Goal: Transaction & Acquisition: Download file/media

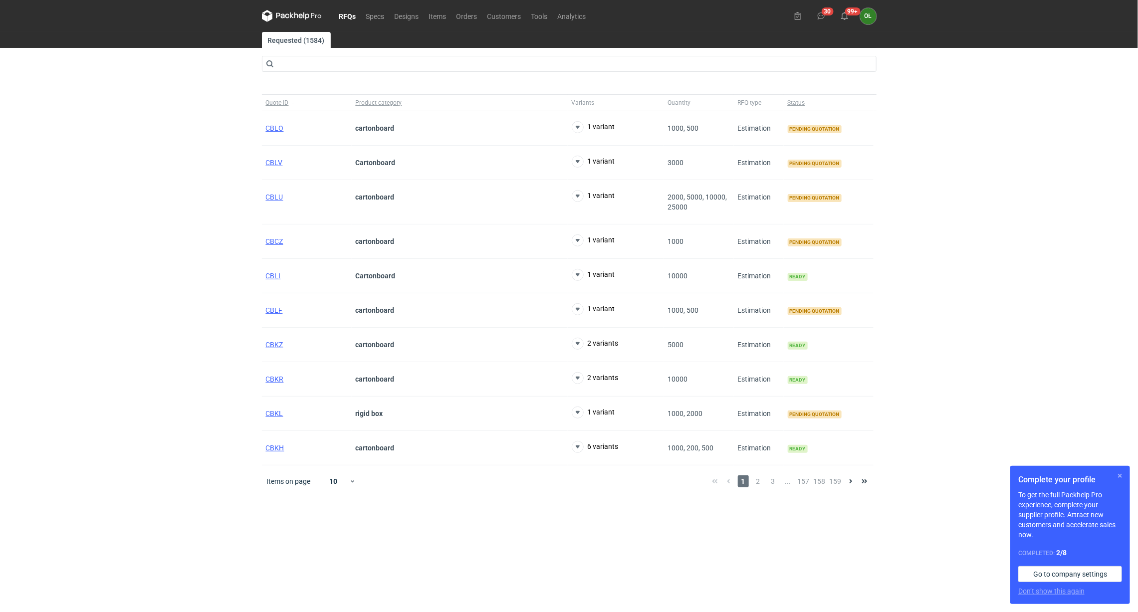
click at [1115, 477] on button "button" at bounding box center [1120, 476] width 12 height 12
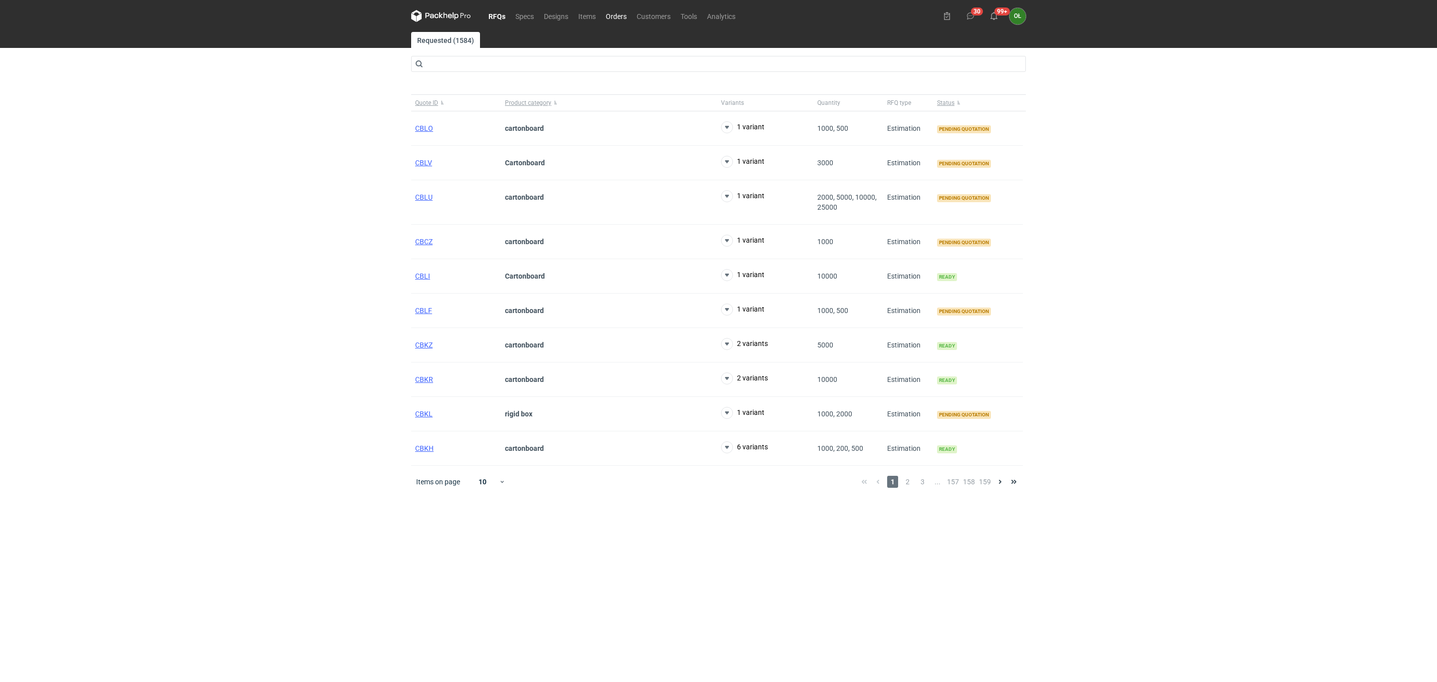
click at [625, 18] on link "Orders" at bounding box center [616, 16] width 31 height 12
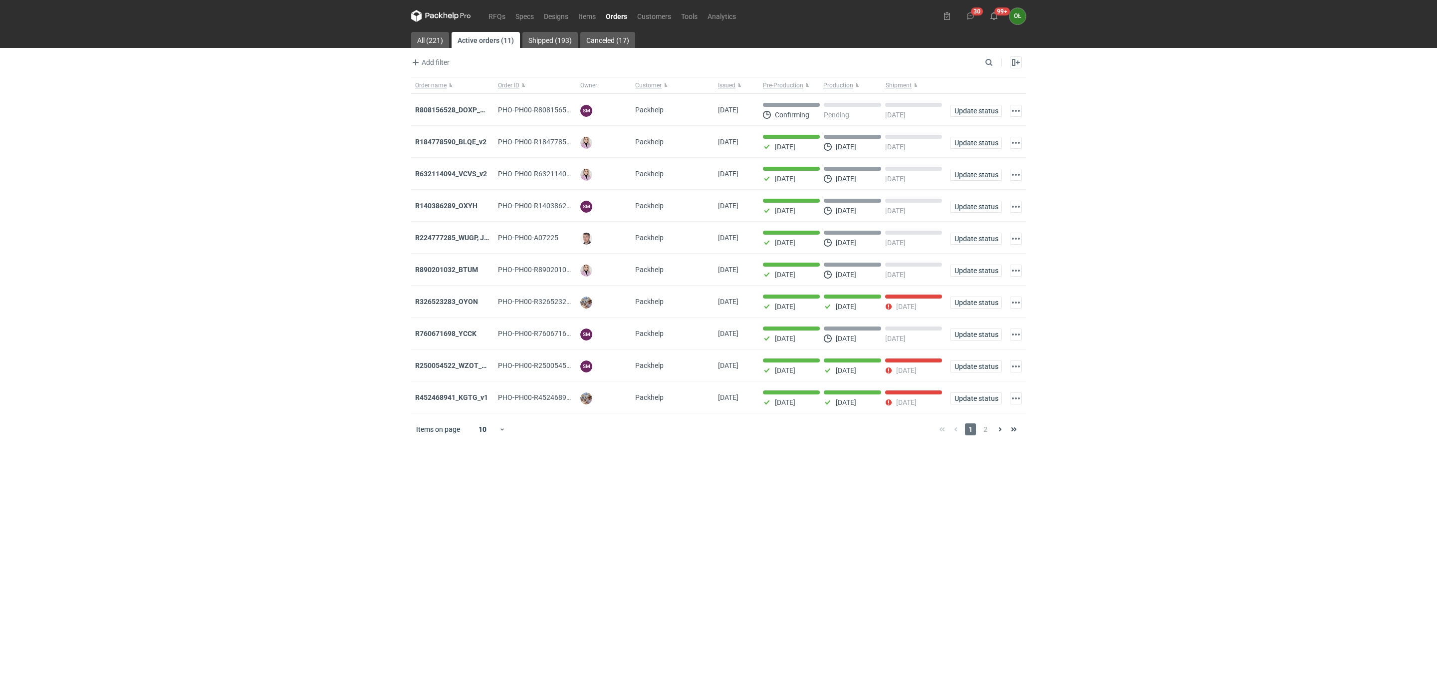
drag, startPoint x: 460, startPoint y: 205, endPoint x: 342, endPoint y: 242, distance: 123.8
click at [342, 242] on div "RFQs Specs Designs Items Orders Customers Tools Analytics 30 99+ OŁ Olga Łopato…" at bounding box center [718, 341] width 1437 height 682
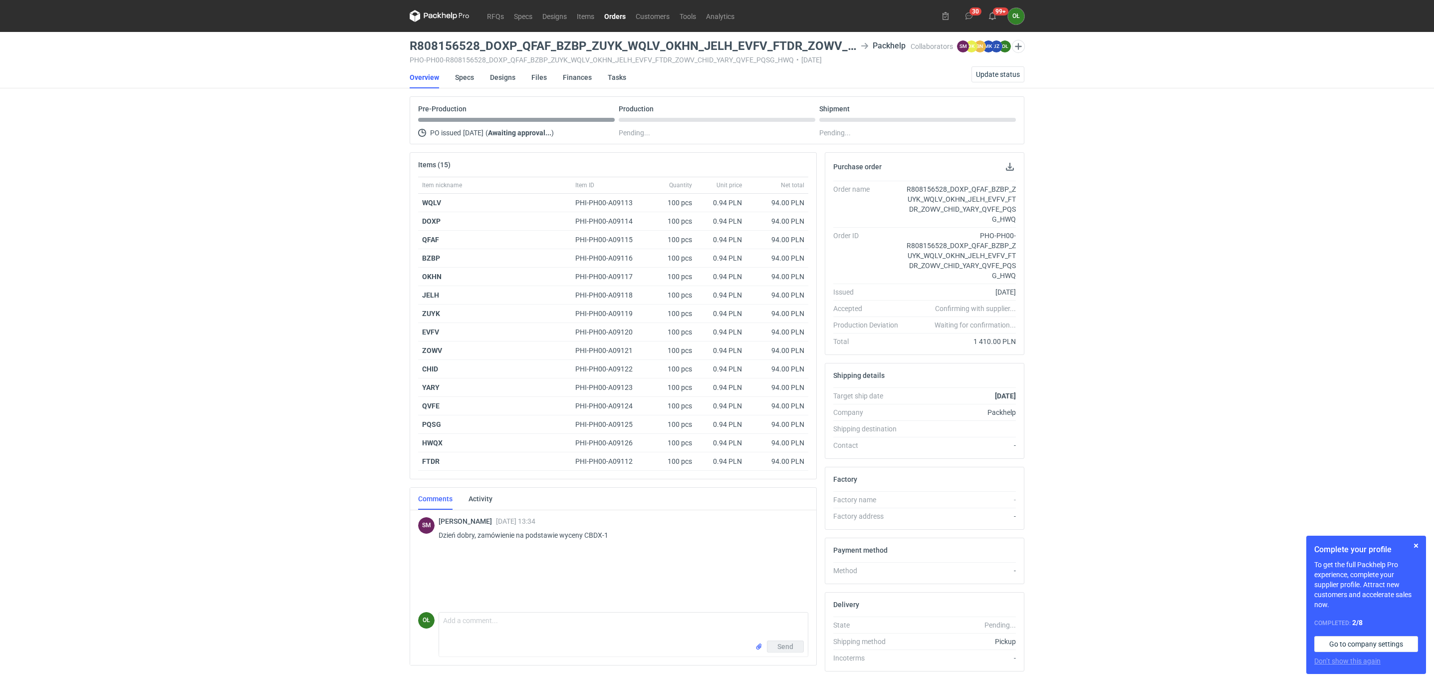
click at [605, 14] on link "Orders" at bounding box center [614, 16] width 31 height 12
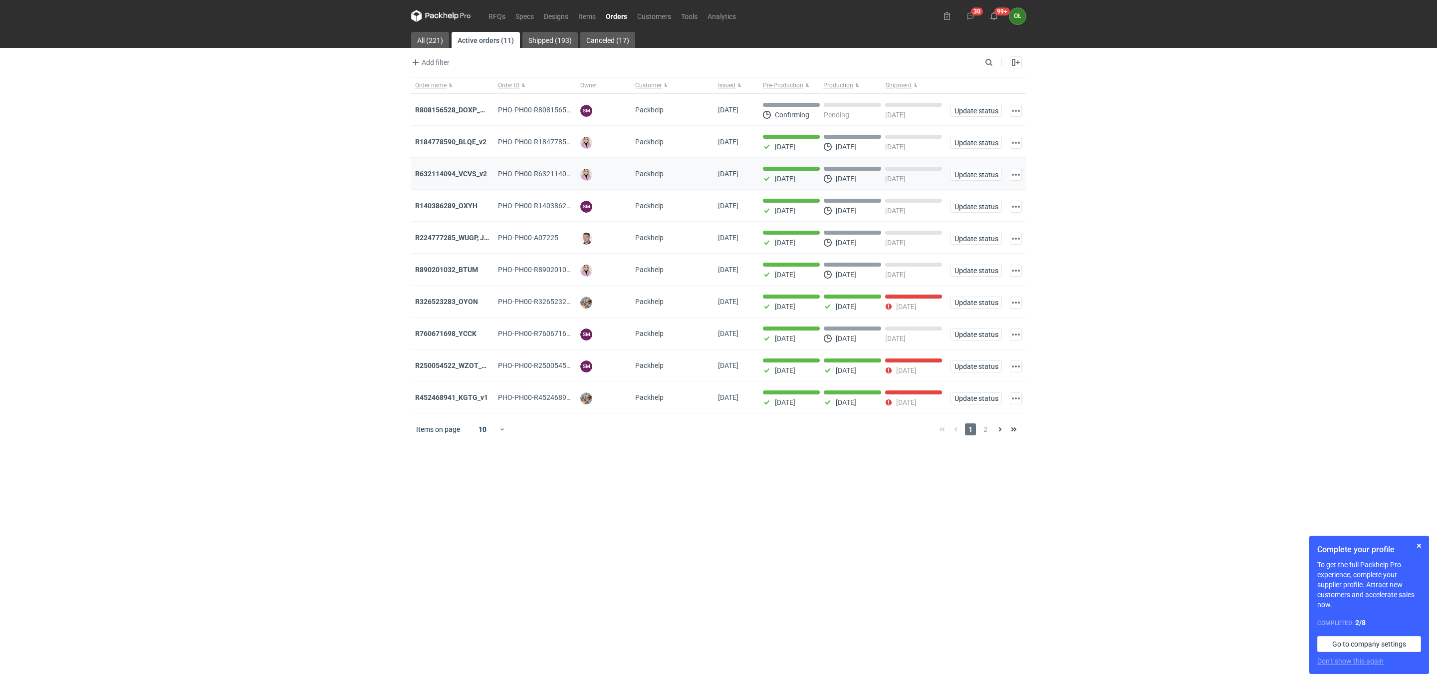
click at [454, 175] on strong "R632114094_VCVS_v2" at bounding box center [451, 174] width 72 height 8
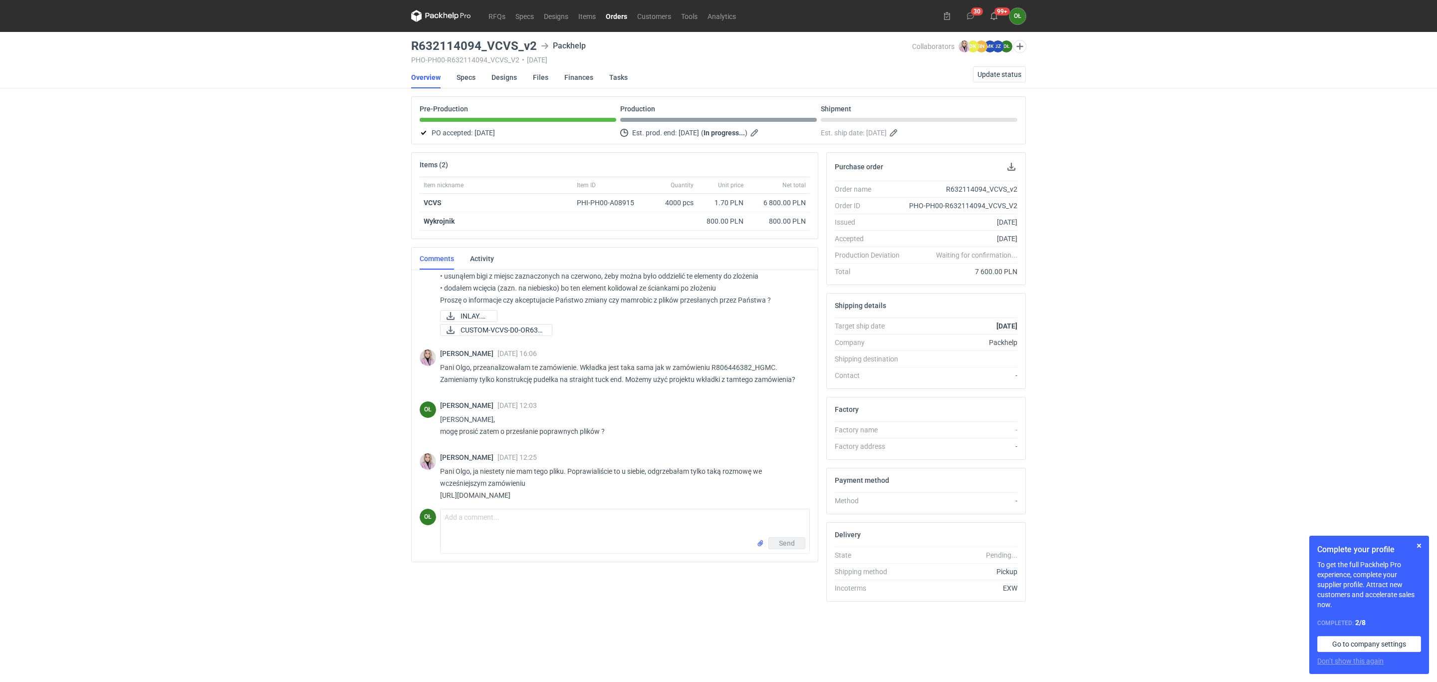
scroll to position [141, 0]
click at [499, 478] on p "Pani Olgo, ja niestety nie mam tego pliku. Poprawialiście to u siebie, odgrzeba…" at bounding box center [621, 477] width 362 height 36
drag, startPoint x: 598, startPoint y: 493, endPoint x: 424, endPoint y: 483, distance: 174.0
click at [424, 483] on div "Klaudia Wiśniewska 19 Sep 2025 12:25 Pani Olgo, ja niestety nie mam tego pliku.…" at bounding box center [615, 473] width 390 height 64
copy p "https://www.packhelp.pro/app/c/orders/75d2fec7-3186-4981-a529-c96650b8a026/over…"
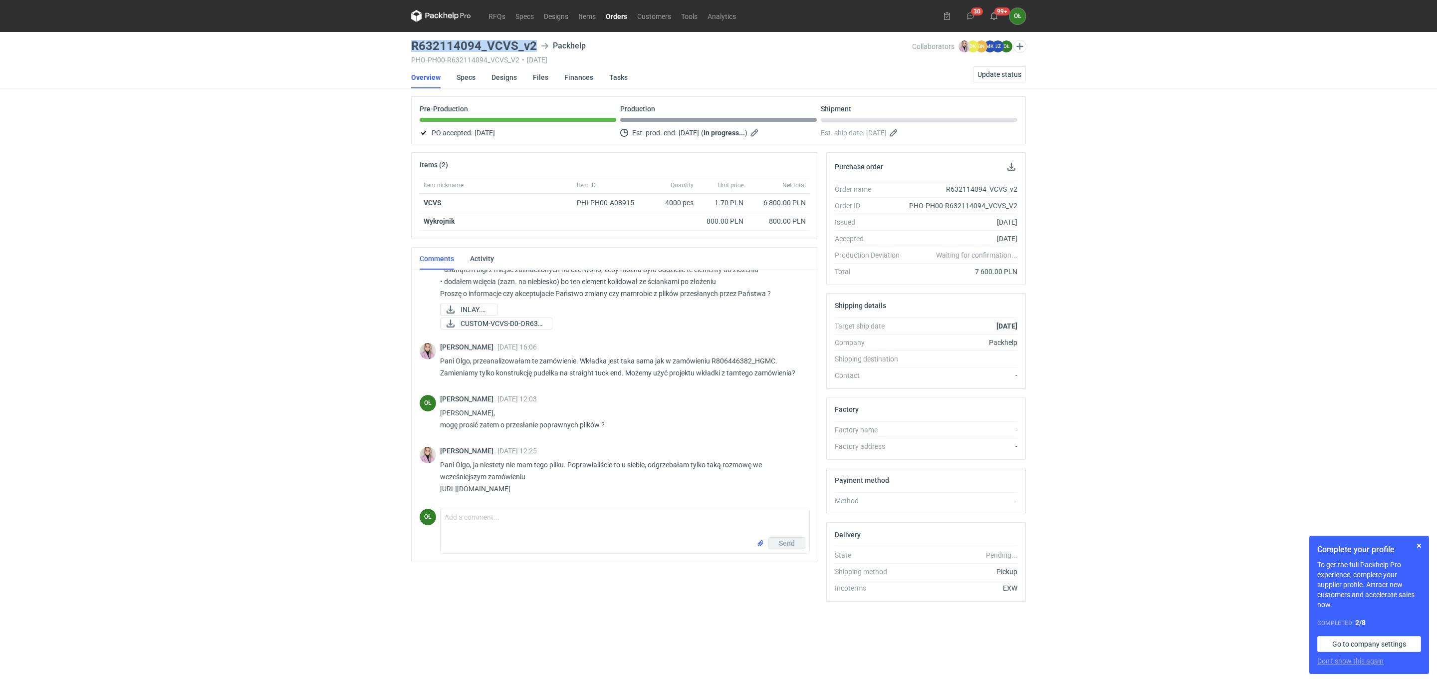
drag, startPoint x: 411, startPoint y: 45, endPoint x: 539, endPoint y: 45, distance: 128.7
click at [539, 45] on div "R632114094_VCVS_v2 Packhelp" at bounding box center [661, 46] width 501 height 12
copy h3 "R632114094_VCVS_v2"
click at [406, 39] on div "RFQs Specs Designs Items Orders Customers Tools Analytics 30 99+ OŁ Olga Łopato…" at bounding box center [718, 341] width 1437 height 682
drag, startPoint x: 406, startPoint y: 42, endPoint x: 481, endPoint y: 41, distance: 74.9
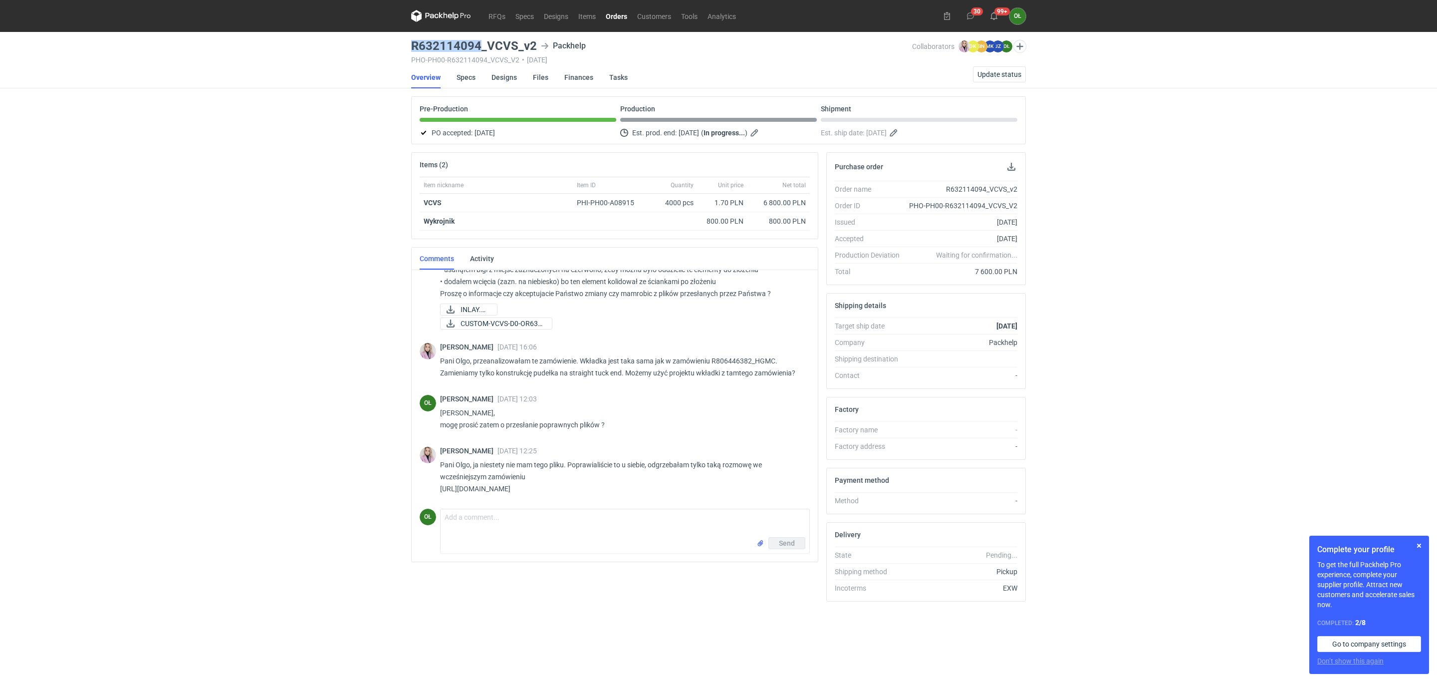
click at [481, 41] on div "RFQs Specs Designs Items Orders Customers Tools Analytics 30 99+ OŁ Olga Łopato…" at bounding box center [718, 341] width 1437 height 682
copy h3 "R632114094"
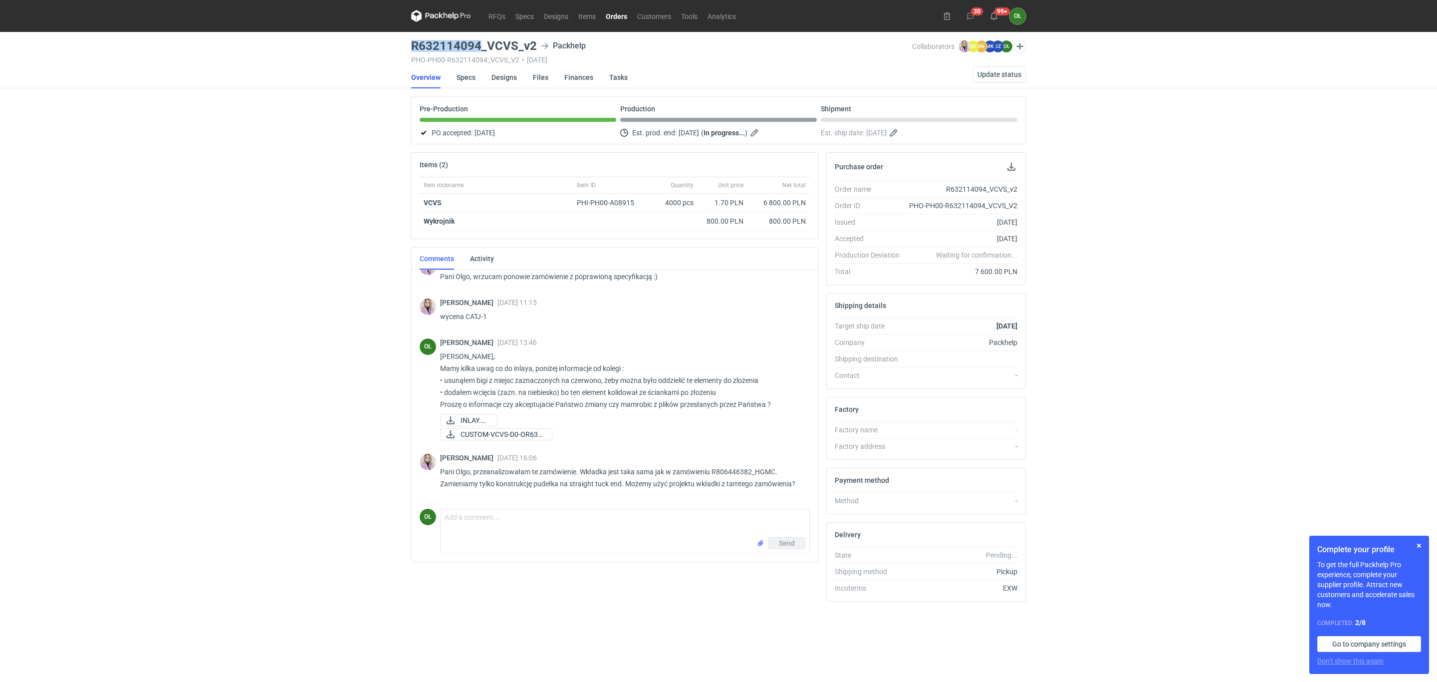
scroll to position [15, 0]
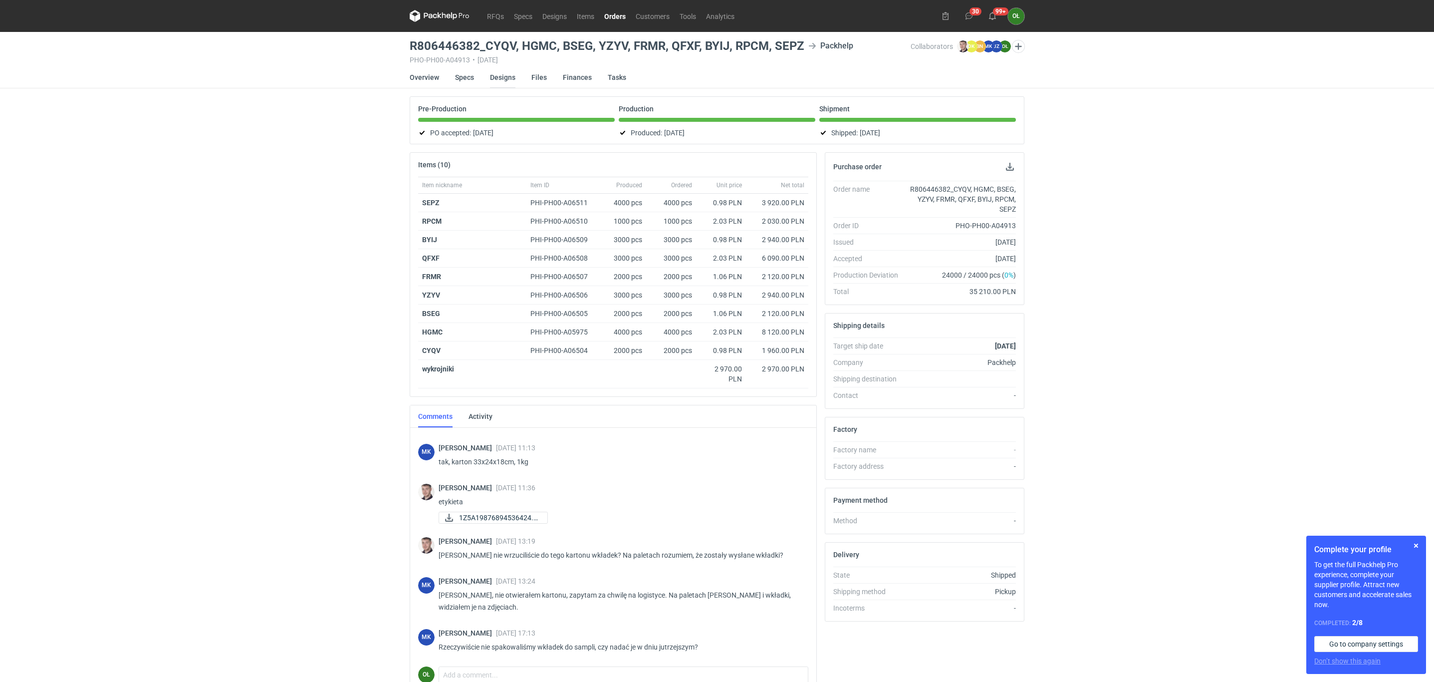
click at [507, 78] on link "Designs" at bounding box center [502, 77] width 25 height 22
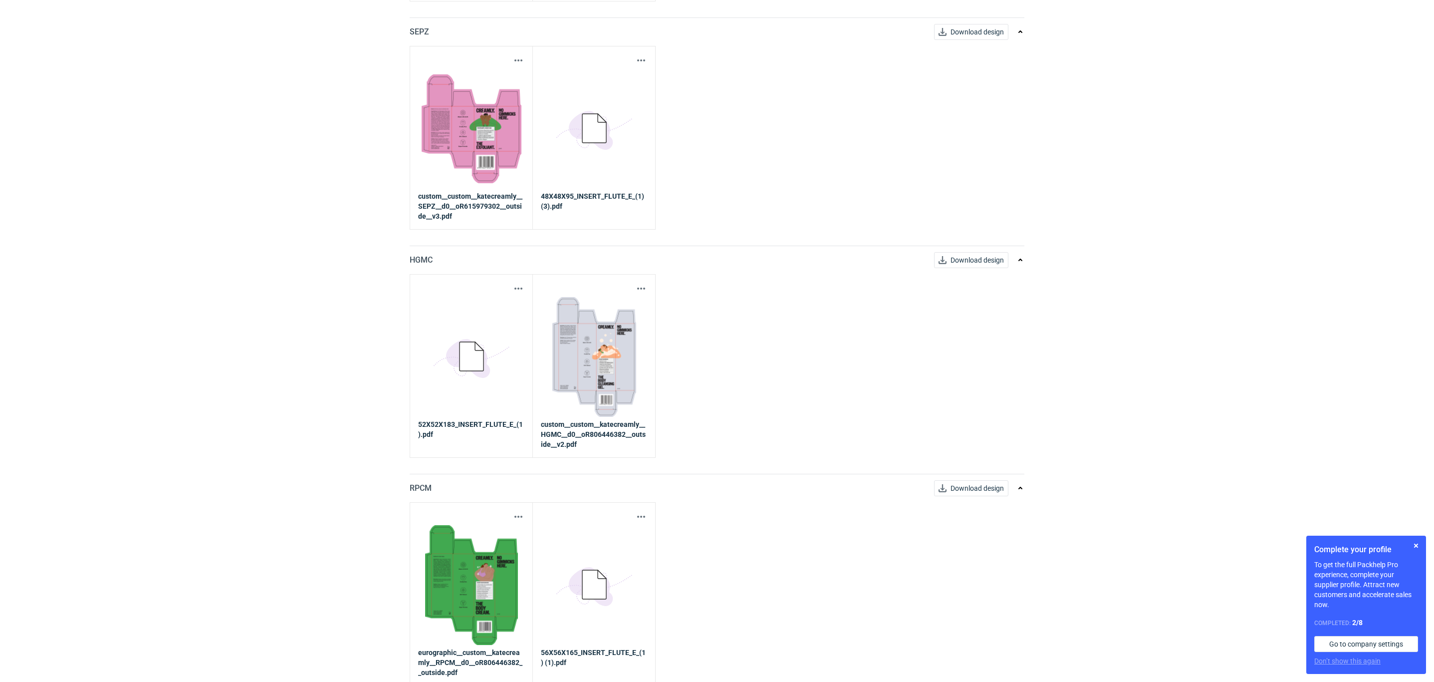
scroll to position [1147, 0]
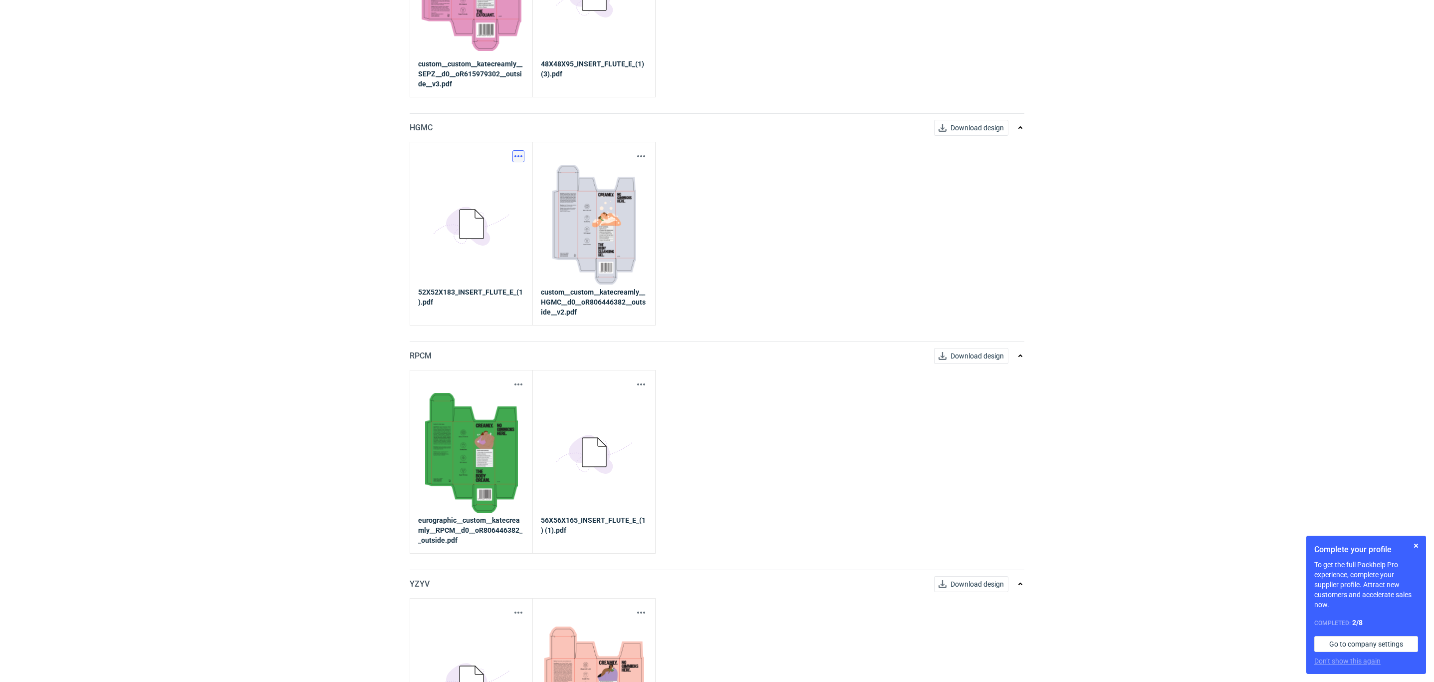
click at [522, 161] on button "button" at bounding box center [519, 156] width 12 height 12
click at [500, 180] on link "Download design part" at bounding box center [474, 182] width 92 height 16
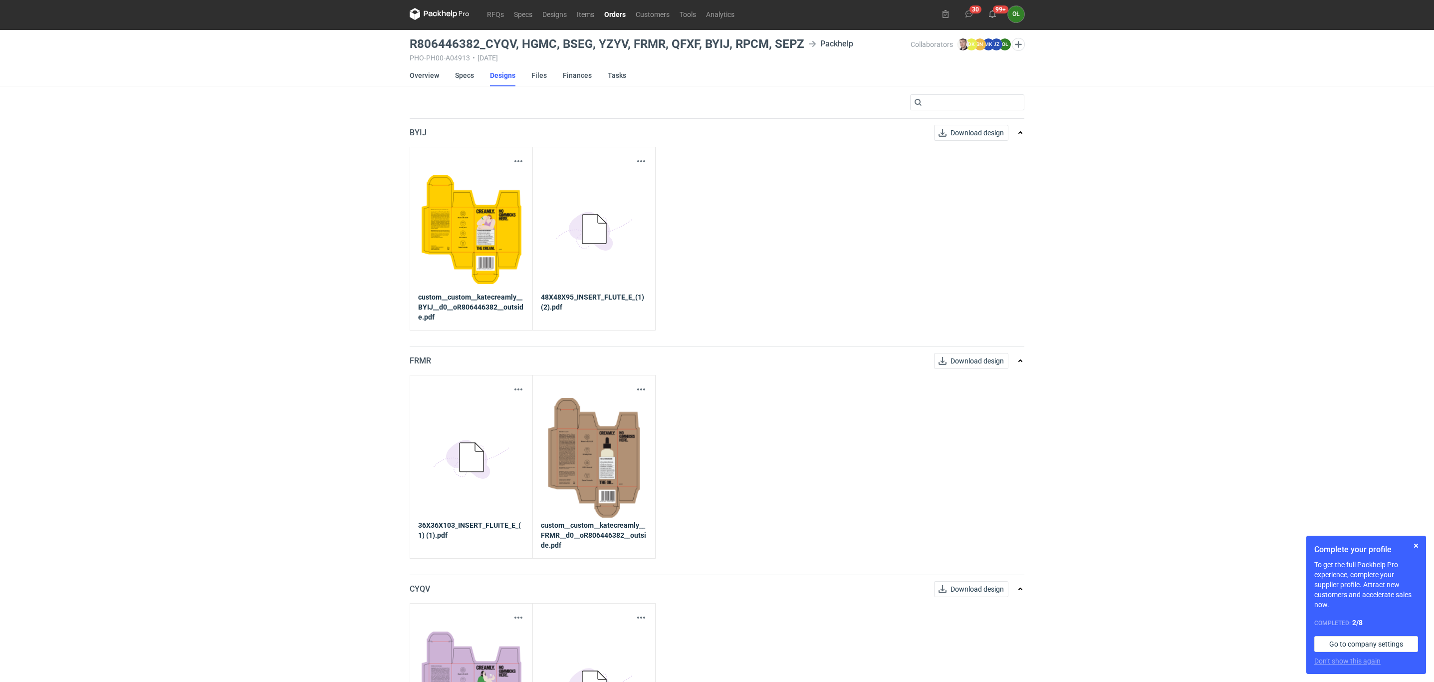
scroll to position [0, 0]
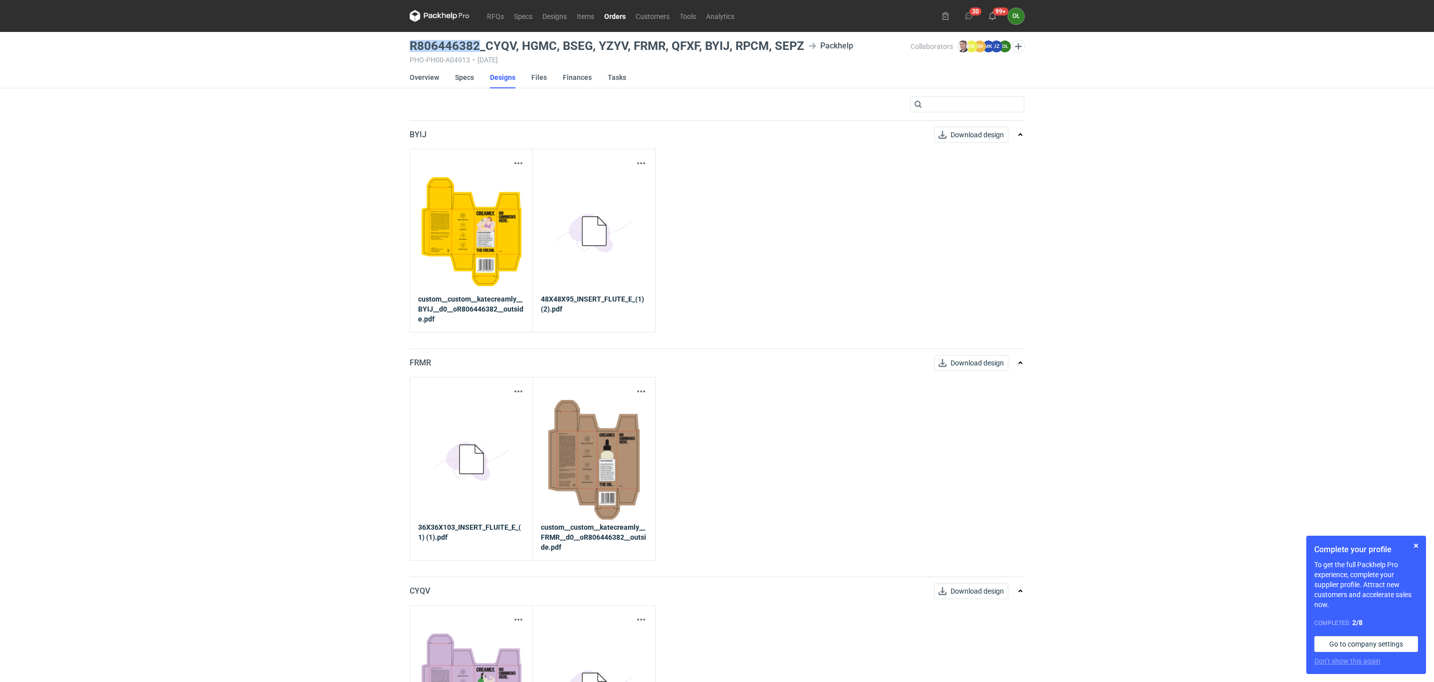
drag, startPoint x: 406, startPoint y: 42, endPoint x: 478, endPoint y: 47, distance: 72.5
click at [478, 47] on div "RFQs Specs Designs Items Orders Customers Tools Analytics 30 99+ OŁ [PERSON_NAM…" at bounding box center [717, 341] width 1434 height 682
copy h3 "R806446382"
drag, startPoint x: 520, startPoint y: 43, endPoint x: 554, endPoint y: 43, distance: 34.4
click at [554, 43] on h3 "R806446382_CYQV, HGMC, BSEG, YZYV, FRMR, QFXF, BYIJ, RPCM, SEPZ" at bounding box center [607, 46] width 395 height 12
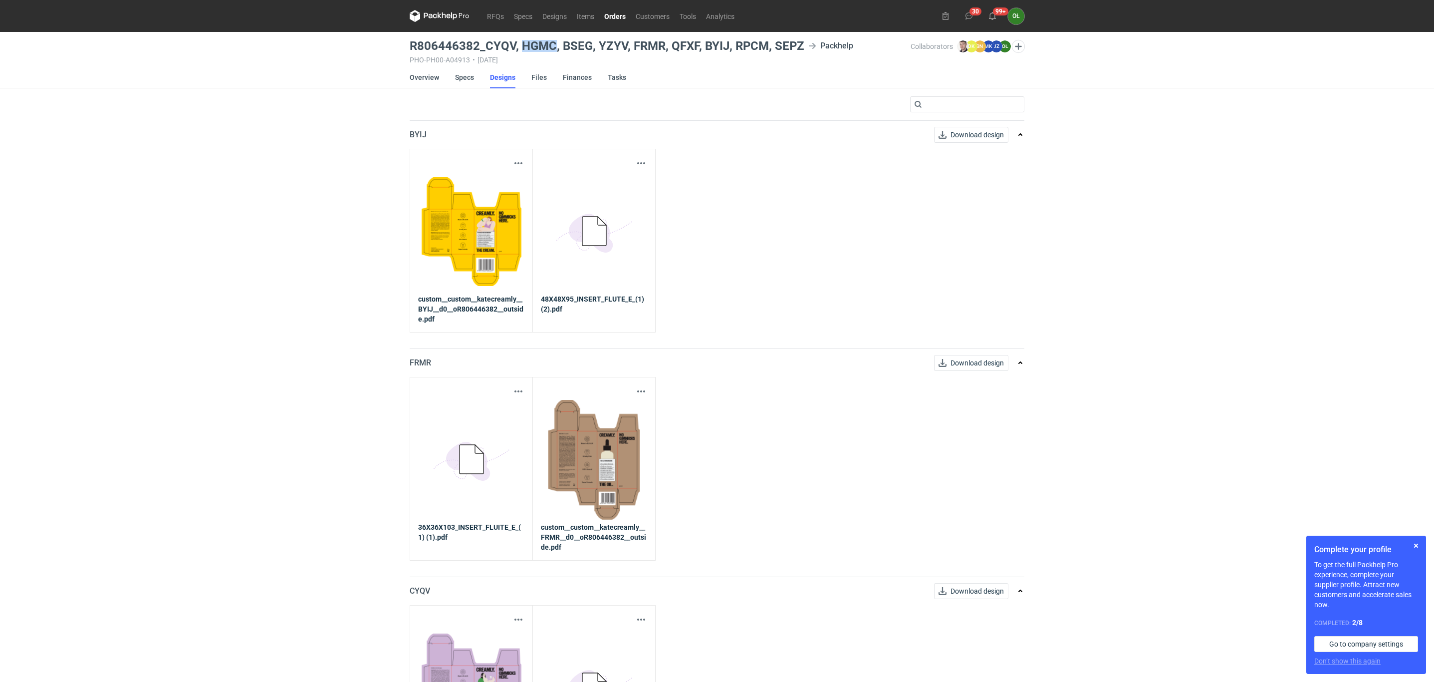
copy h3 "HGMC"
click at [427, 78] on link "Overview" at bounding box center [424, 77] width 29 height 22
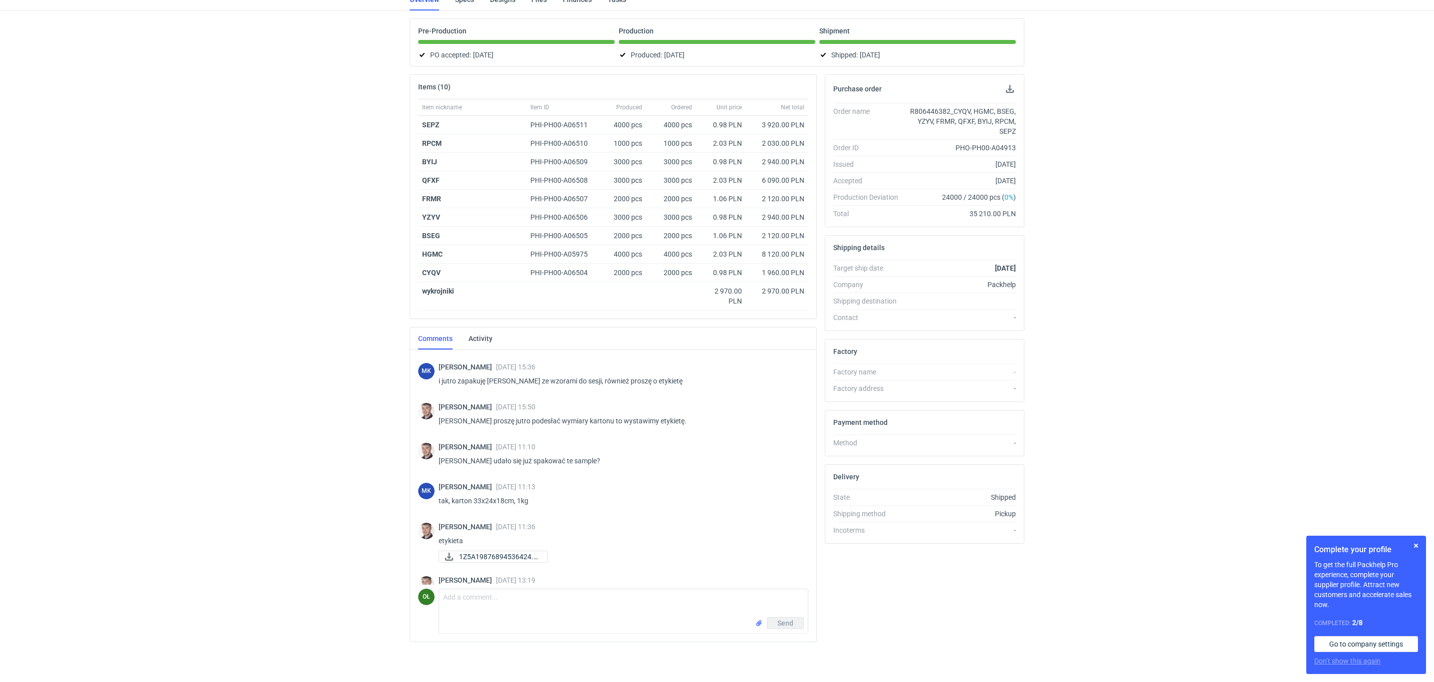
scroll to position [629, 0]
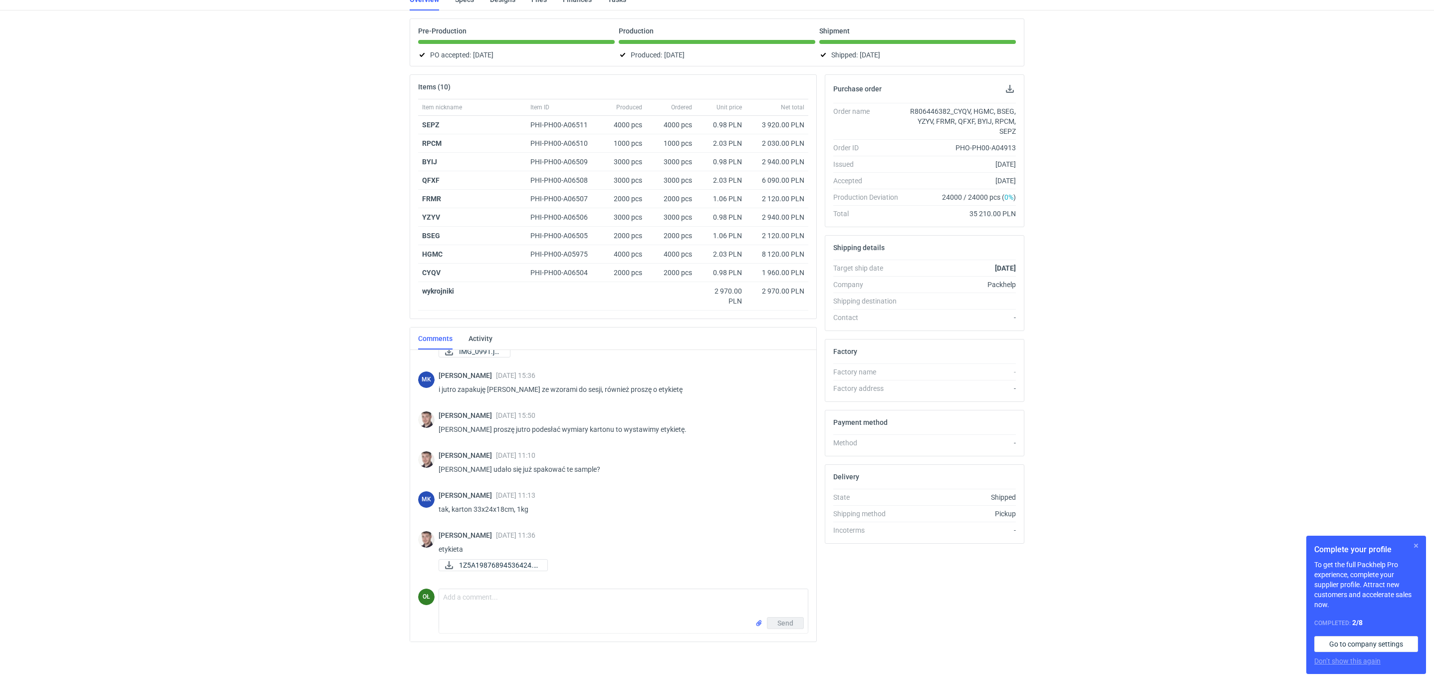
click at [1422, 545] on button "button" at bounding box center [1416, 545] width 12 height 12
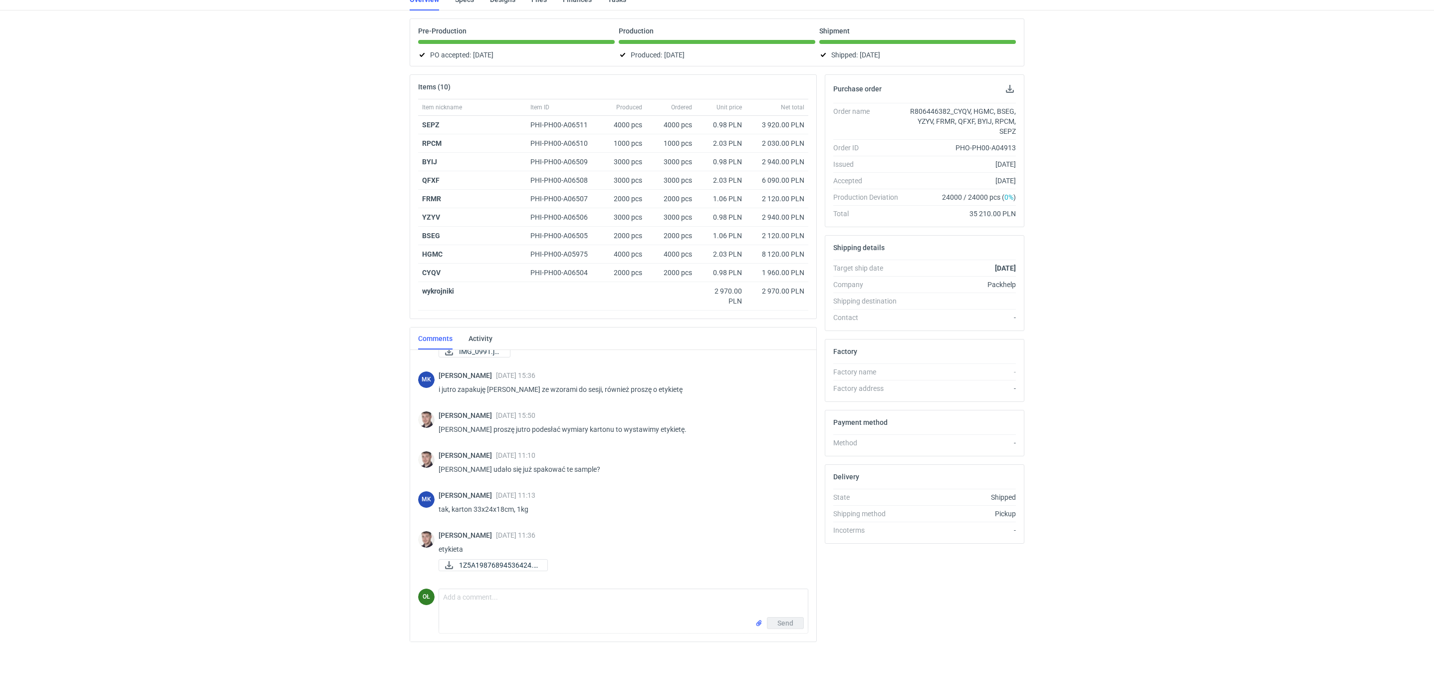
click at [809, 518] on div "[PERSON_NAME] [DATE] 15:57 Niemożliwe żeby te wkładki nie pasowały Panie Marcin…" at bounding box center [613, 495] width 406 height 291
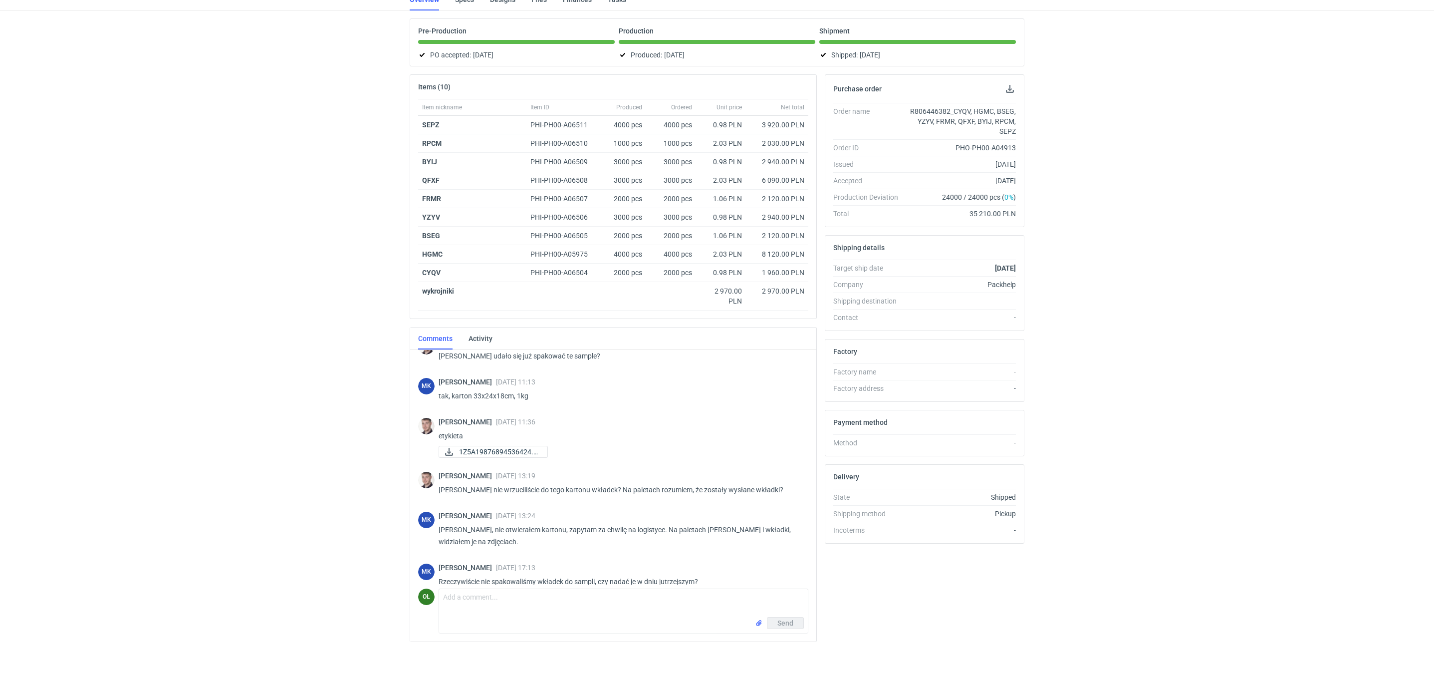
scroll to position [1065, 0]
